Goal: Find specific page/section: Find specific page/section

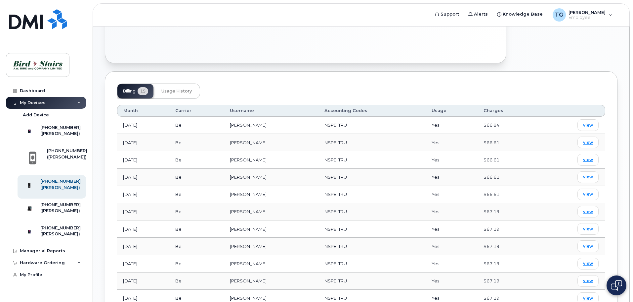
scroll to position [112, 0]
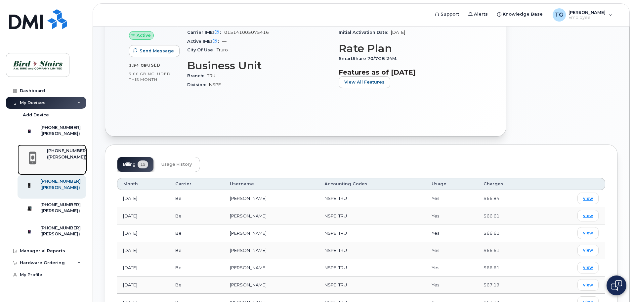
click at [55, 160] on div "([PERSON_NAME])" at bounding box center [67, 157] width 40 height 6
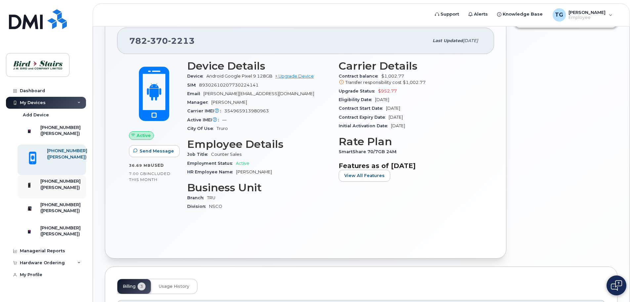
scroll to position [10, 0]
click at [54, 203] on div "[PHONE_NUMBER]" at bounding box center [60, 205] width 40 height 6
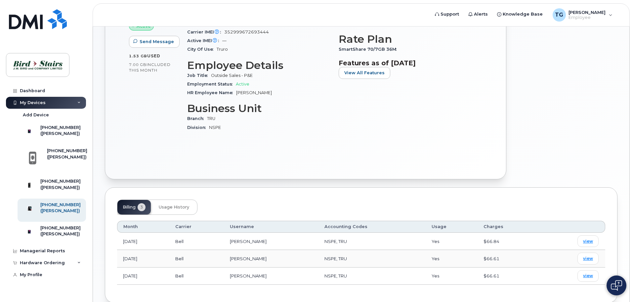
scroll to position [89, 0]
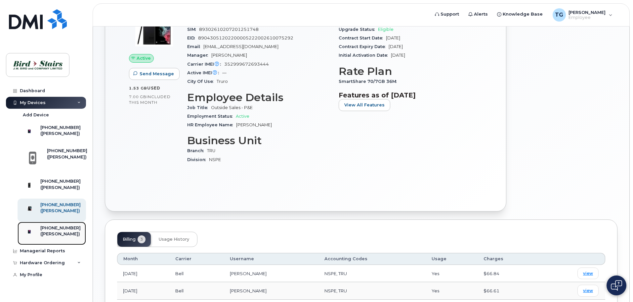
click at [61, 231] on div "[PHONE_NUMBER]" at bounding box center [60, 228] width 40 height 6
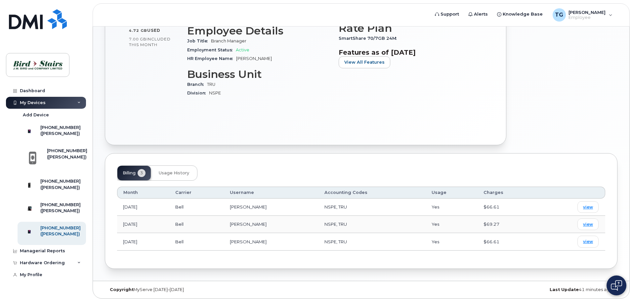
scroll to position [10, 0]
click at [65, 130] on div "([PERSON_NAME])" at bounding box center [60, 133] width 40 height 6
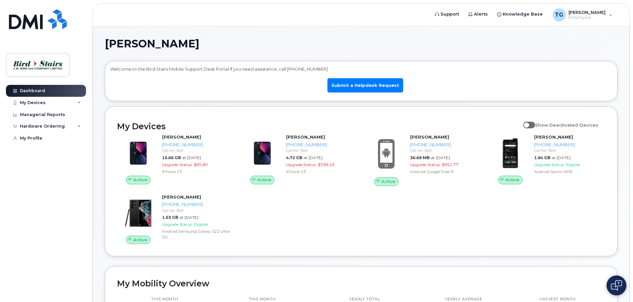
click at [535, 124] on span at bounding box center [530, 124] width 12 height 7
click at [529, 124] on input "Show Deactivated Devices" at bounding box center [526, 120] width 5 height 5
click at [536, 125] on span at bounding box center [530, 124] width 12 height 7
click at [529, 124] on input "Show Deactivated Devices" at bounding box center [526, 120] width 5 height 5
checkbox input "false"
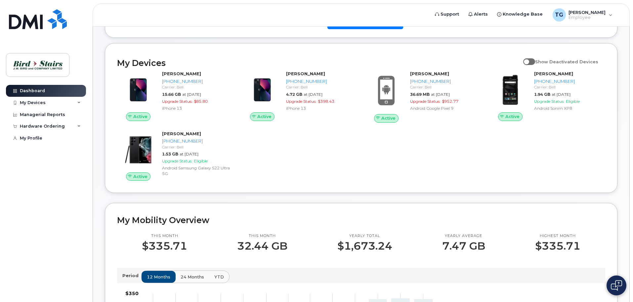
scroll to position [33, 0]
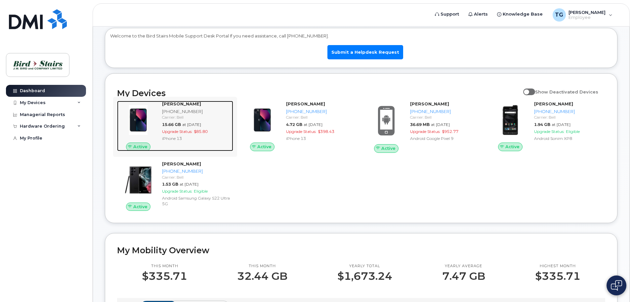
click at [176, 126] on span "15.66 GB" at bounding box center [171, 124] width 19 height 5
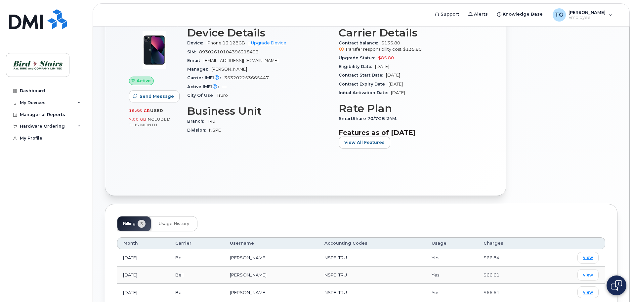
scroll to position [33, 0]
